Goal: Information Seeking & Learning: Understand process/instructions

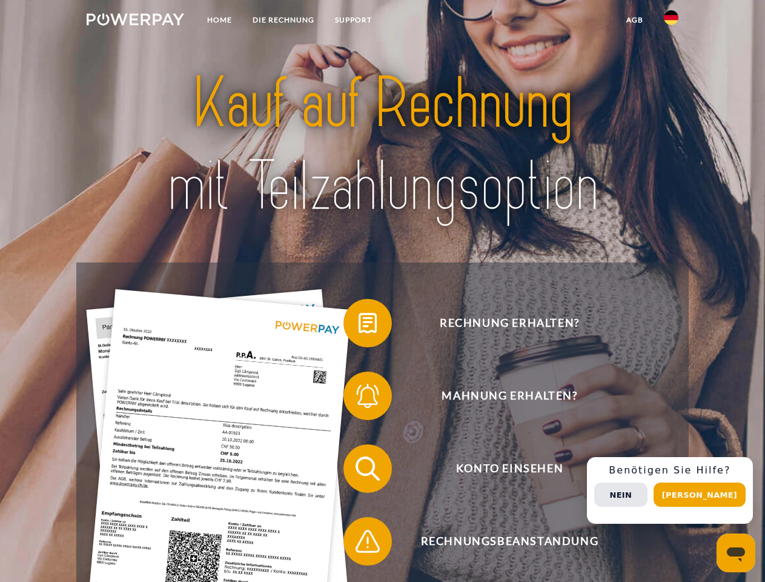
click at [135, 21] on img at bounding box center [136, 19] width 98 height 12
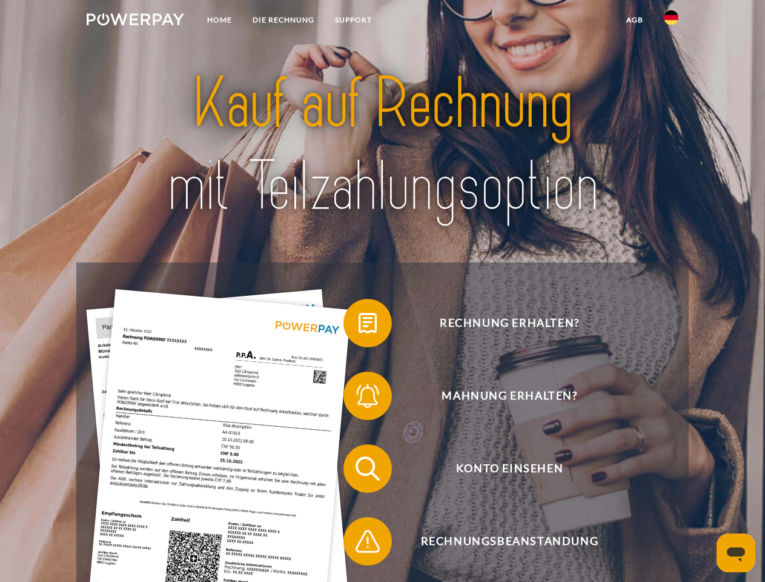
click at [671, 21] on img at bounding box center [671, 17] width 15 height 15
click at [634, 20] on link "agb" at bounding box center [635, 20] width 38 height 22
click at [359, 325] on span at bounding box center [349, 323] width 61 height 61
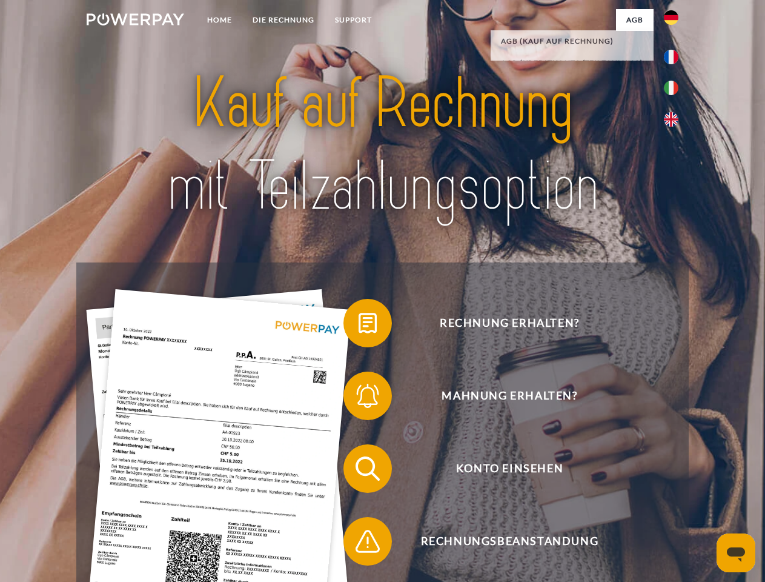
click at [359, 398] on span at bounding box center [349, 395] width 61 height 61
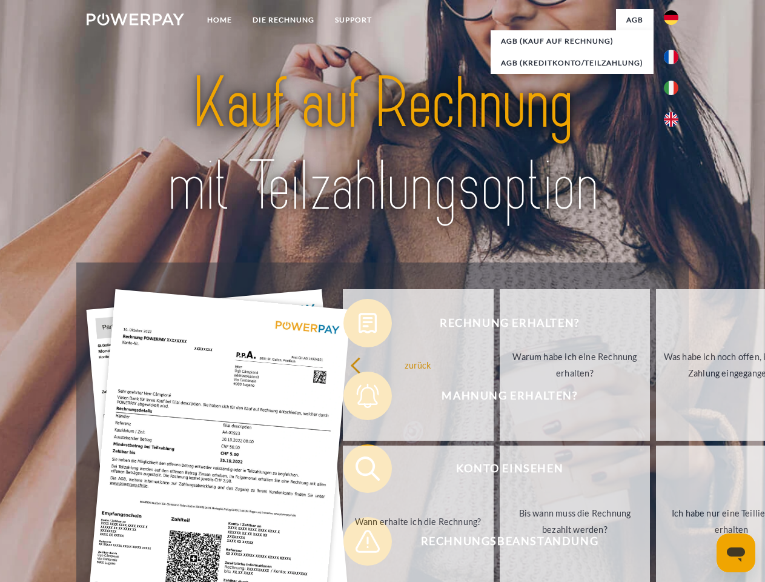
click at [500, 471] on link "Bis wann muss die Rechnung bezahlt werden?" at bounding box center [575, 520] width 151 height 151
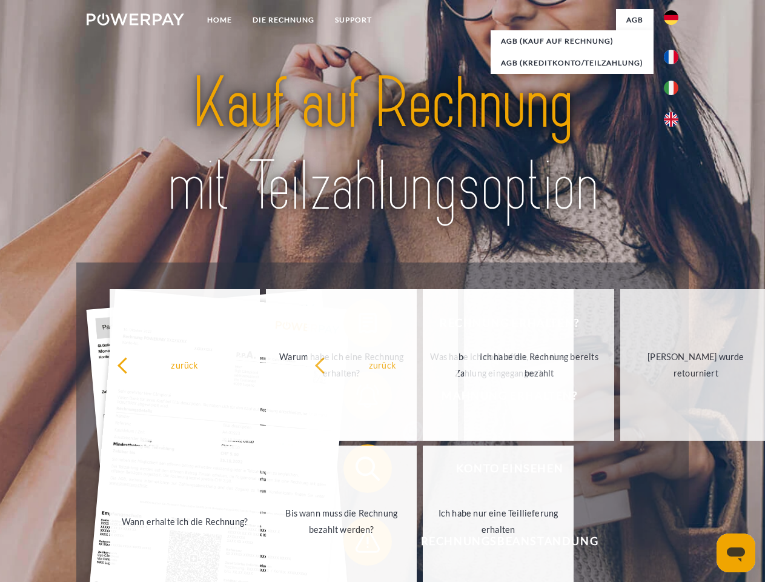
click at [359, 543] on span at bounding box center [349, 541] width 61 height 61
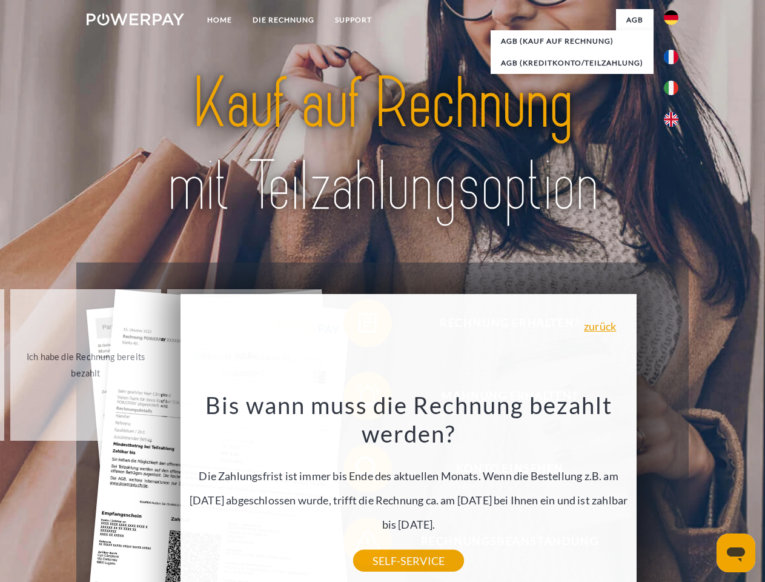
click at [674, 490] on div "Rechnung erhalten? Mahnung erhalten? Konto einsehen" at bounding box center [382, 504] width 612 height 485
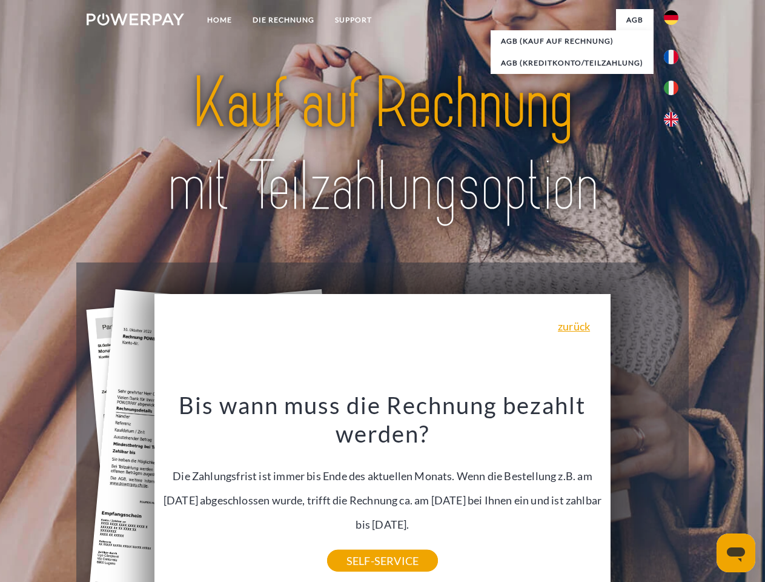
click at [645, 493] on span "Konto einsehen" at bounding box center [509, 468] width 297 height 48
click at [704, 494] on header "Home DIE RECHNUNG SUPPORT" at bounding box center [382, 418] width 765 height 837
